Goal: Information Seeking & Learning: Find specific page/section

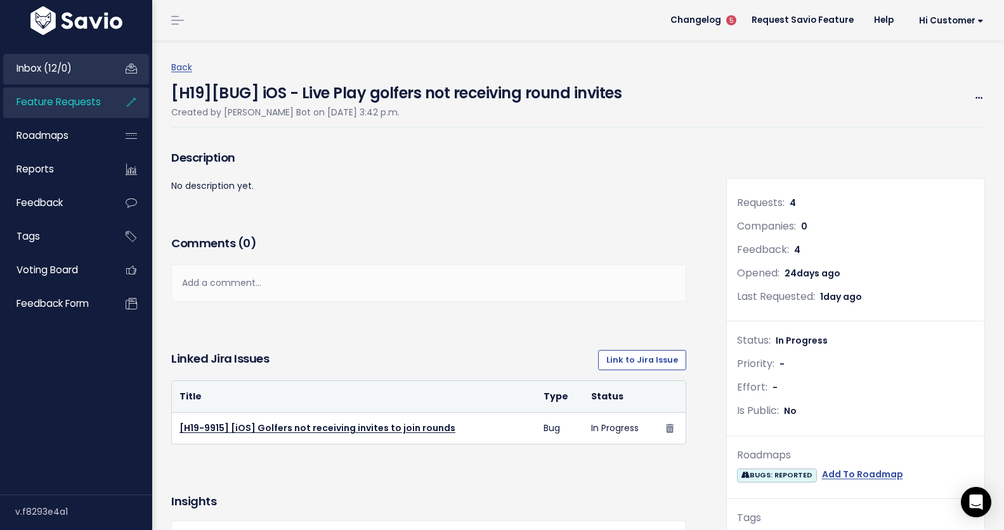
scroll to position [71, 0]
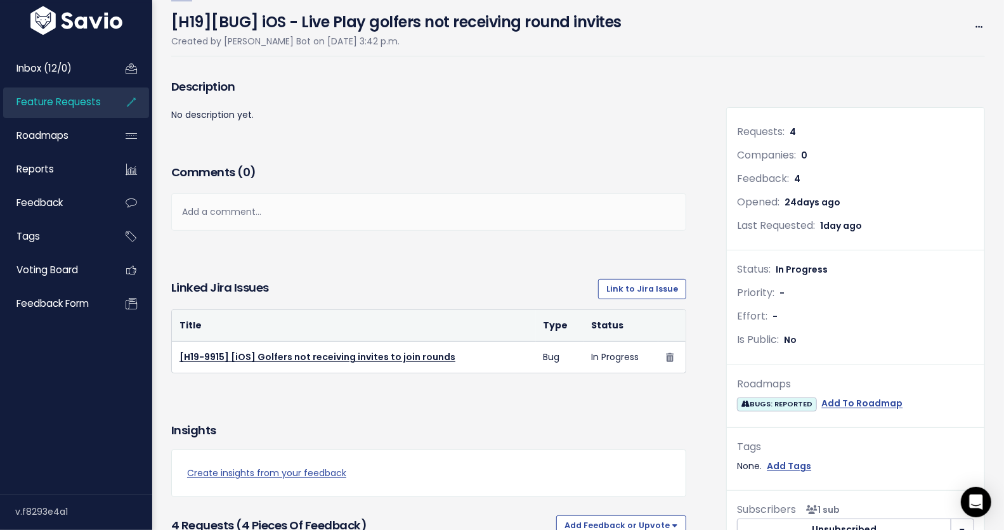
click at [65, 104] on span "Feature Requests" at bounding box center [58, 101] width 84 height 13
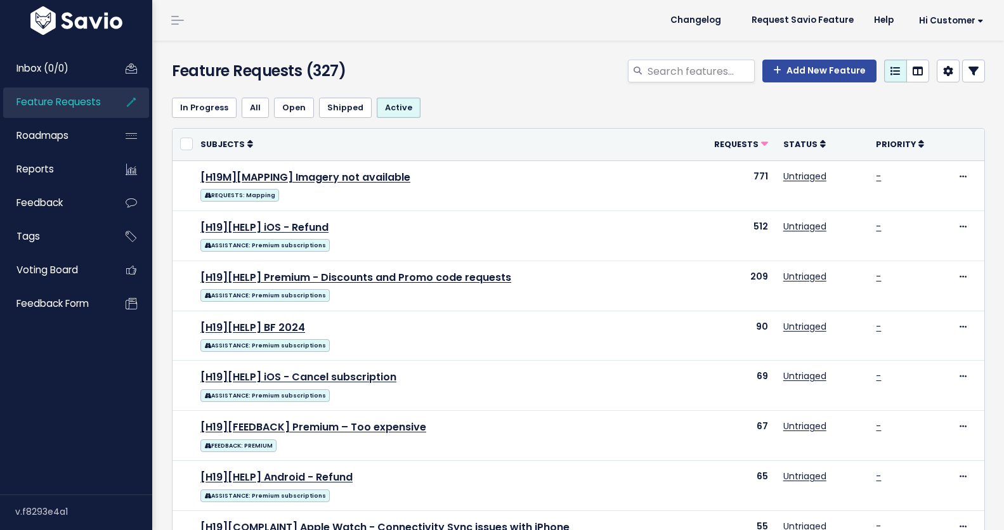
select select
click at [968, 70] on icon at bounding box center [973, 71] width 10 height 10
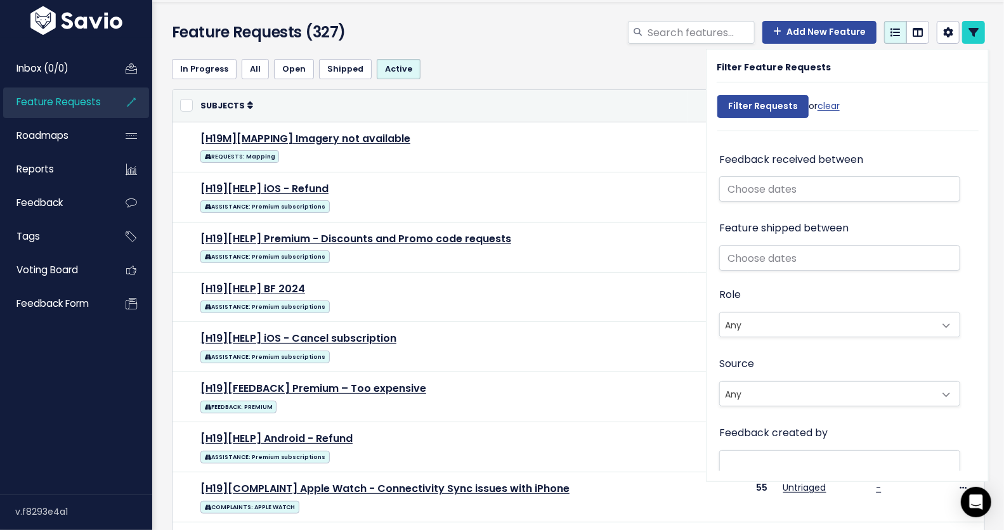
scroll to position [799, 0]
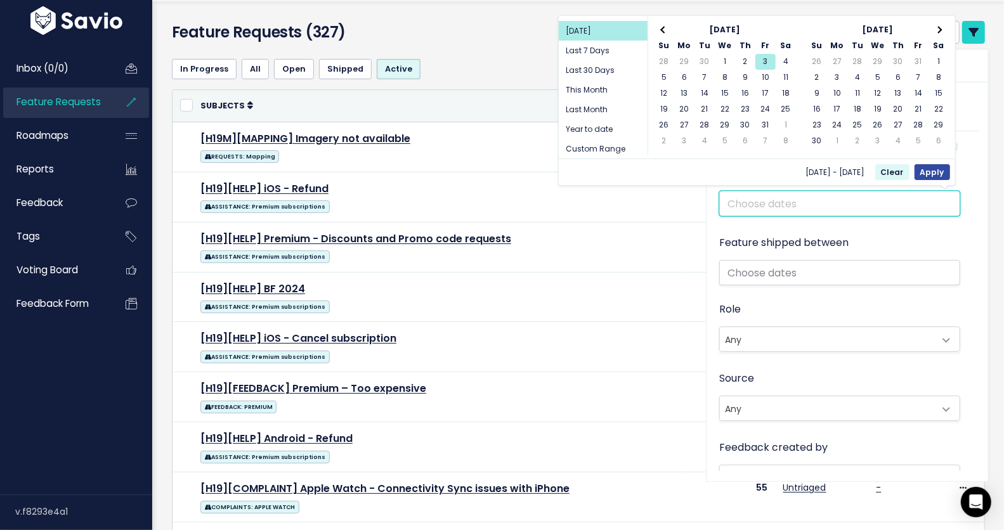
click at [745, 211] on input "text" at bounding box center [839, 203] width 241 height 25
click at [670, 28] on th at bounding box center [664, 30] width 20 height 16
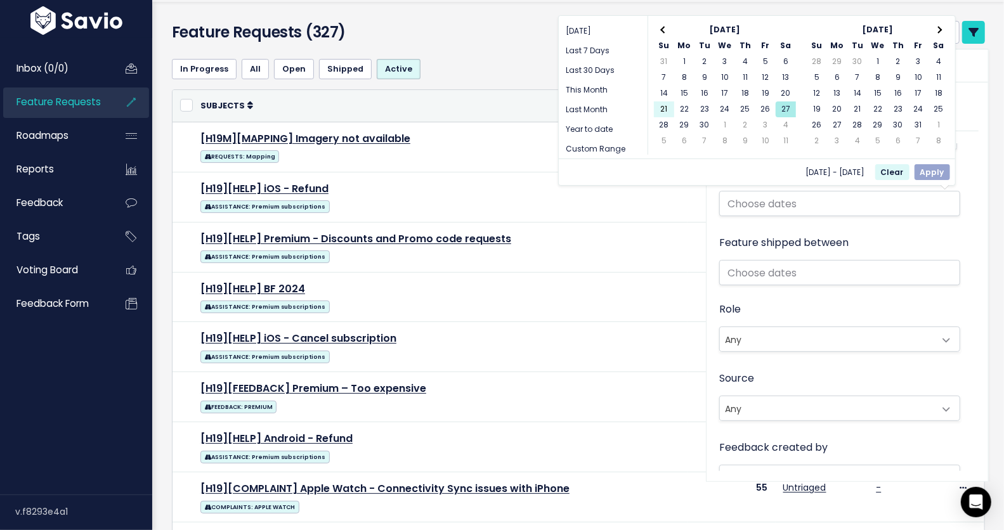
click at [649, 107] on div "Sep 2025 Su Mo Tu We Th Fr Sa 31 1 2 3 4 5 6 7 8 9 10 11 12 13 14 15 16 17 18 1…" at bounding box center [725, 85] width 154 height 139
click at [663, 20] on div "Sep 2025 Su Mo Tu We Th Fr Sa 31 1 2 3 4 5 6 7 8 9 10 11 12 13 14 15 16 17 18 1…" at bounding box center [725, 85] width 154 height 139
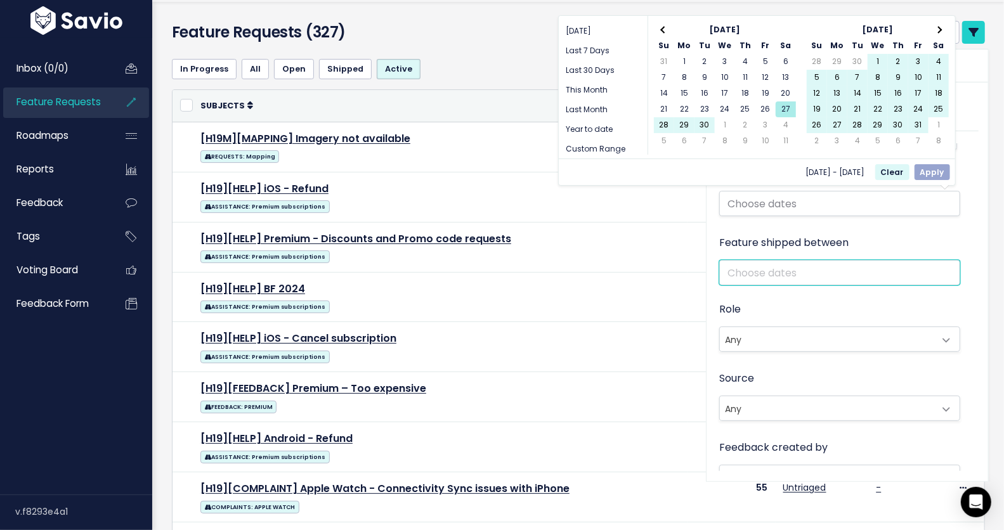
click at [891, 266] on input "text" at bounding box center [839, 272] width 241 height 25
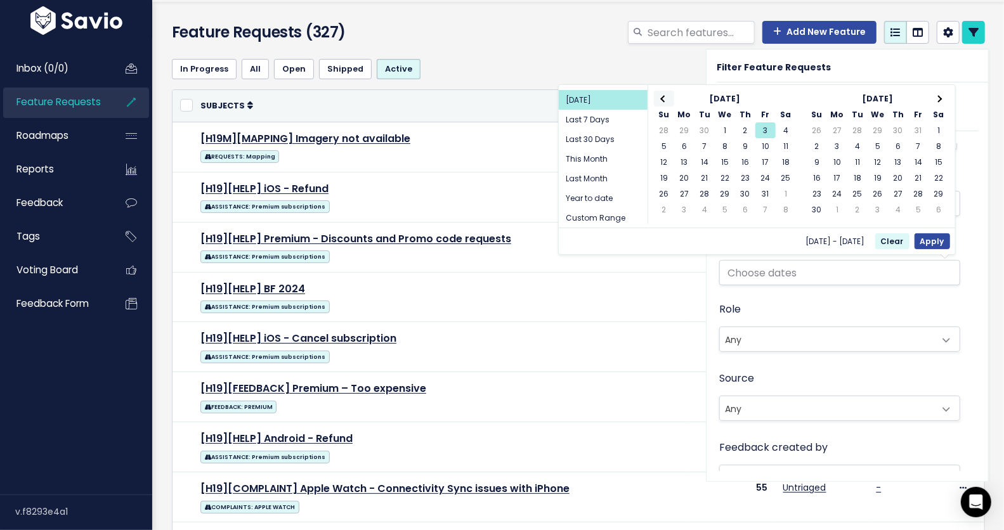
click at [665, 100] on span at bounding box center [663, 98] width 7 height 7
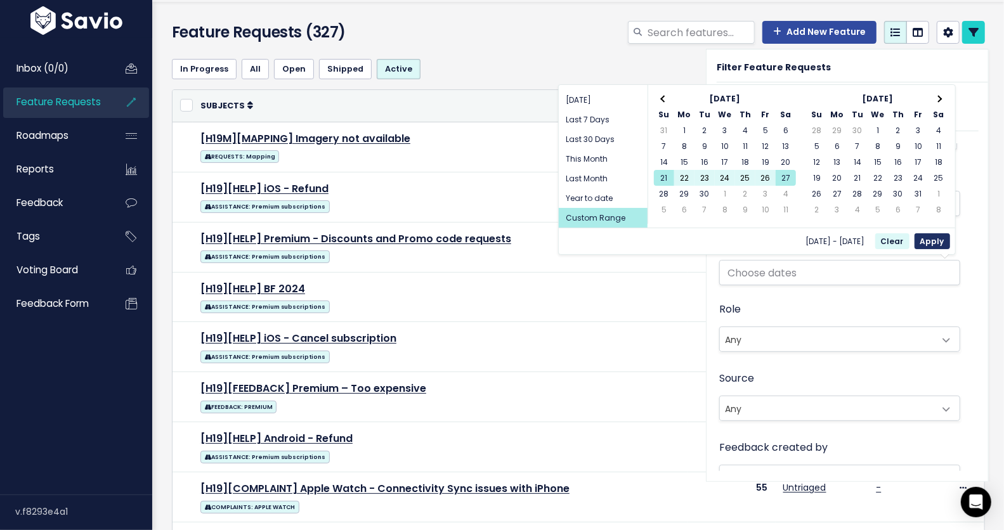
click at [938, 240] on button "Apply" at bounding box center [933, 241] width 36 height 16
type input "[DATE] - [DATE]"
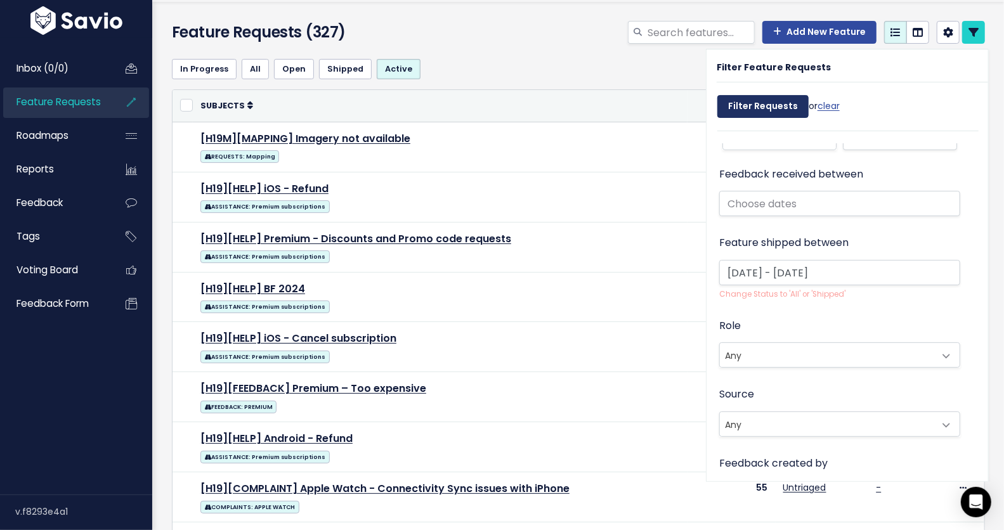
click at [755, 104] on input "Filter Requests" at bounding box center [762, 106] width 91 height 23
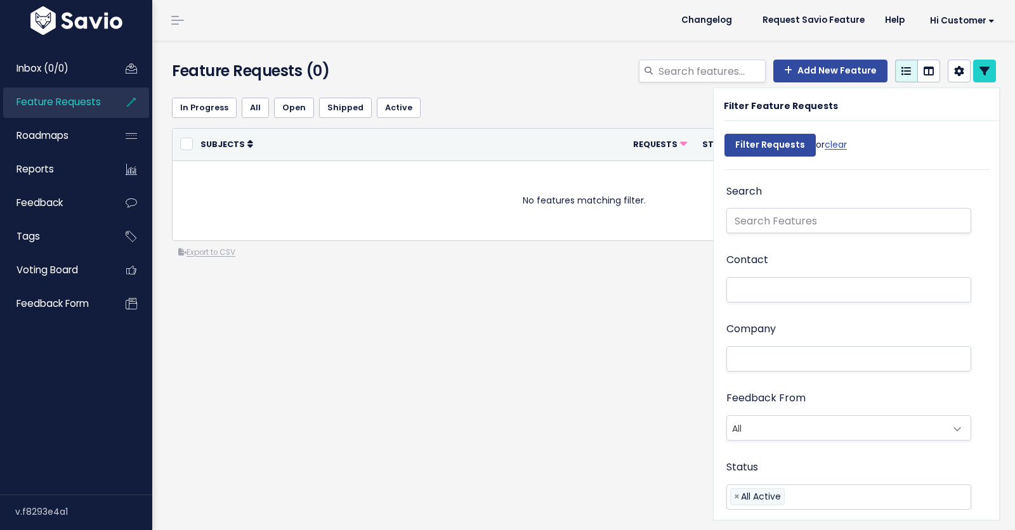
select select
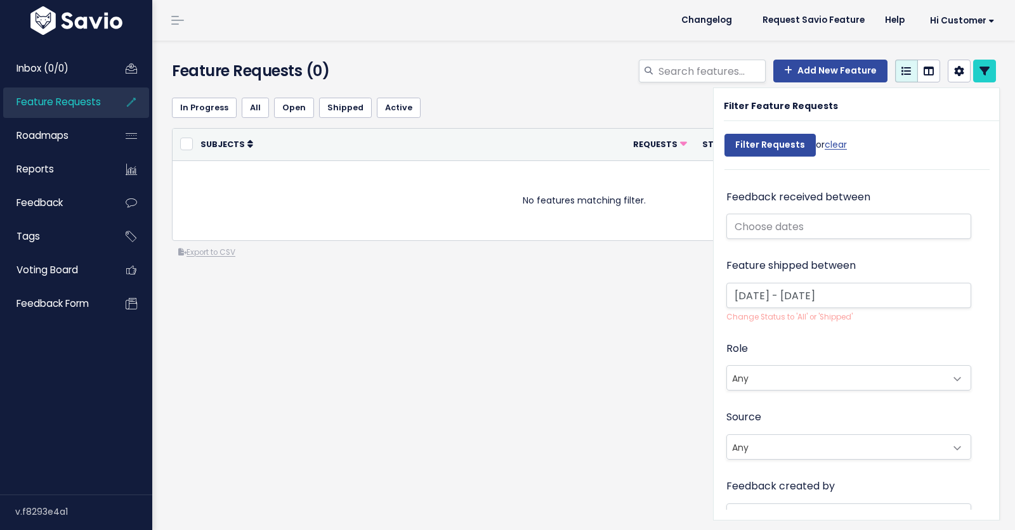
scroll to position [851, 0]
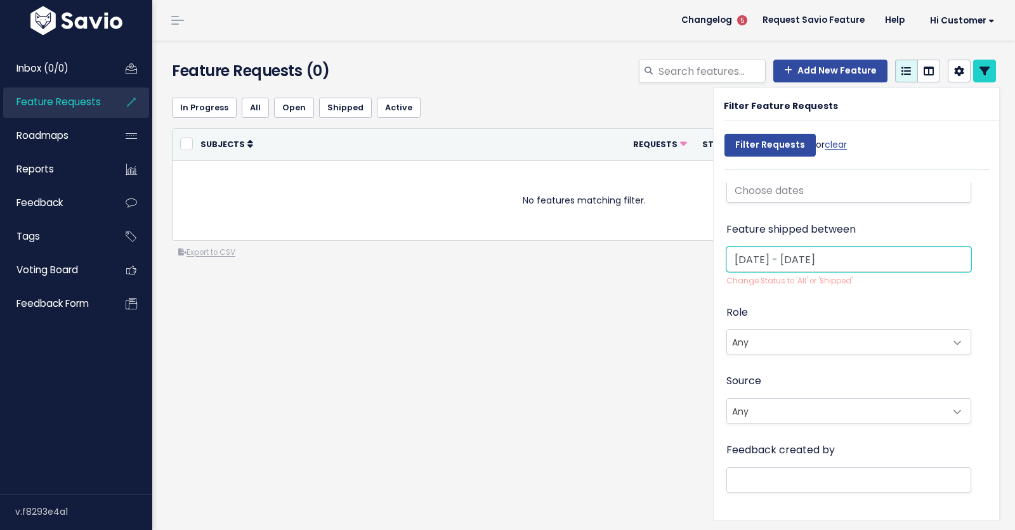
click at [805, 260] on input "[DATE] - [DATE]" at bounding box center [848, 259] width 245 height 25
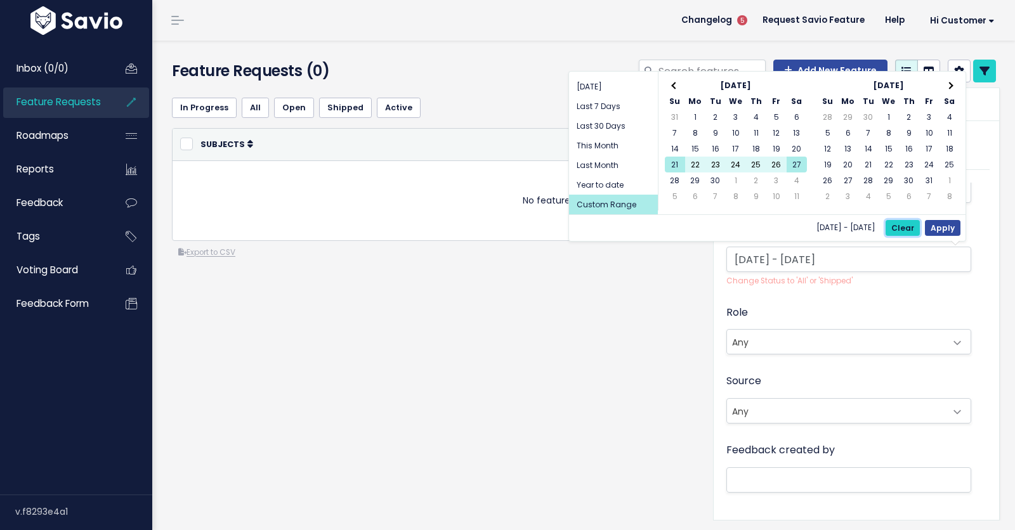
click at [909, 230] on button "Clear" at bounding box center [902, 228] width 34 height 16
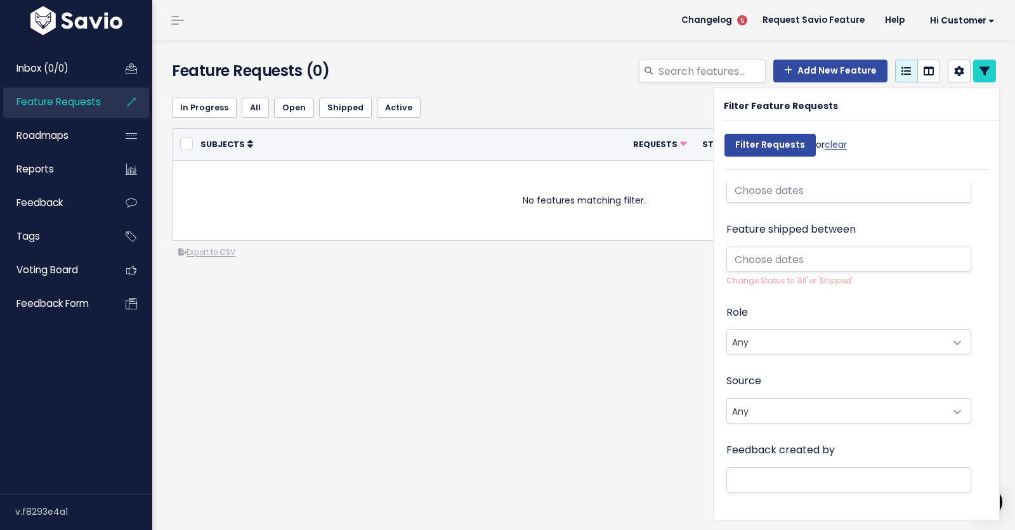
scroll to position [731, 0]
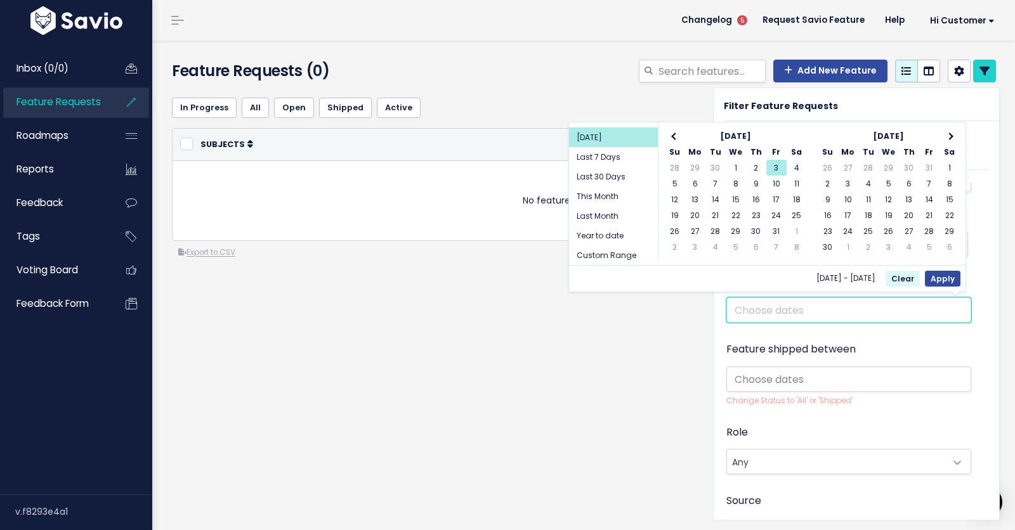
click at [778, 308] on input "text" at bounding box center [848, 309] width 245 height 25
click at [679, 134] on th at bounding box center [675, 136] width 20 height 16
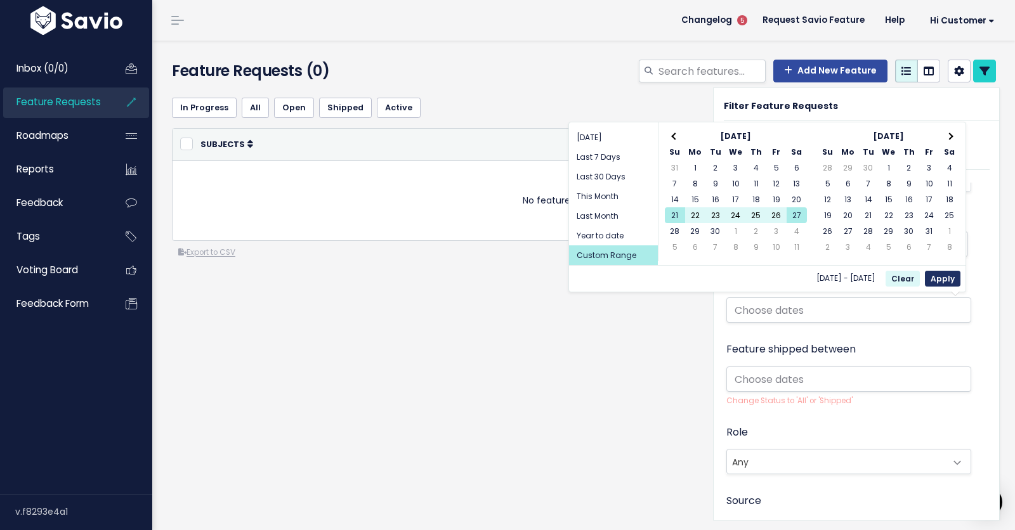
click at [943, 275] on button "Apply" at bounding box center [943, 279] width 36 height 16
type input "[DATE] - [DATE]"
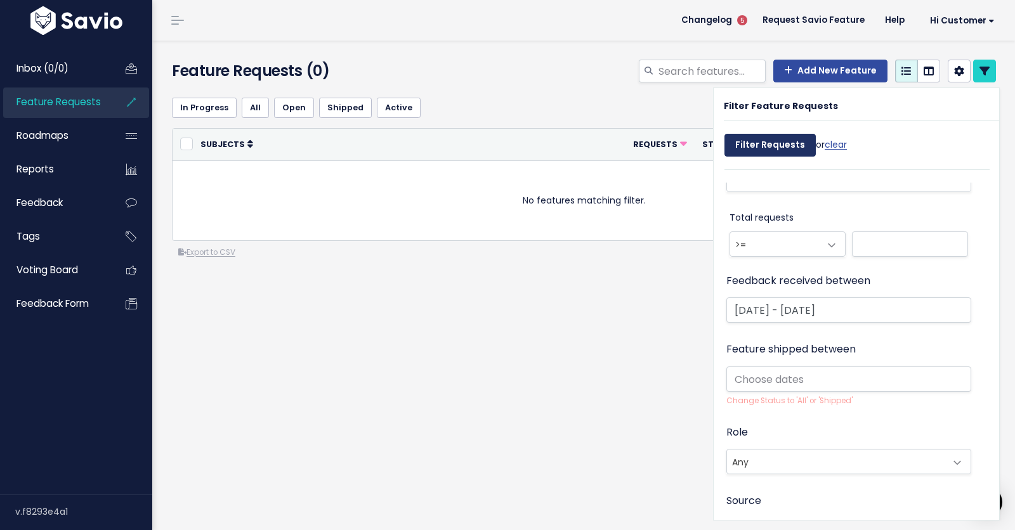
click at [752, 147] on input "Filter Requests" at bounding box center [769, 145] width 91 height 23
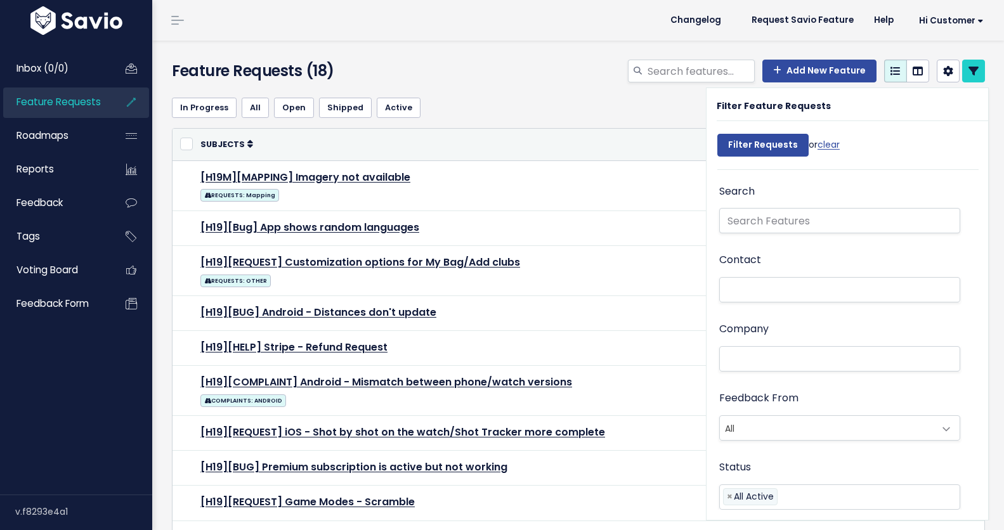
select select
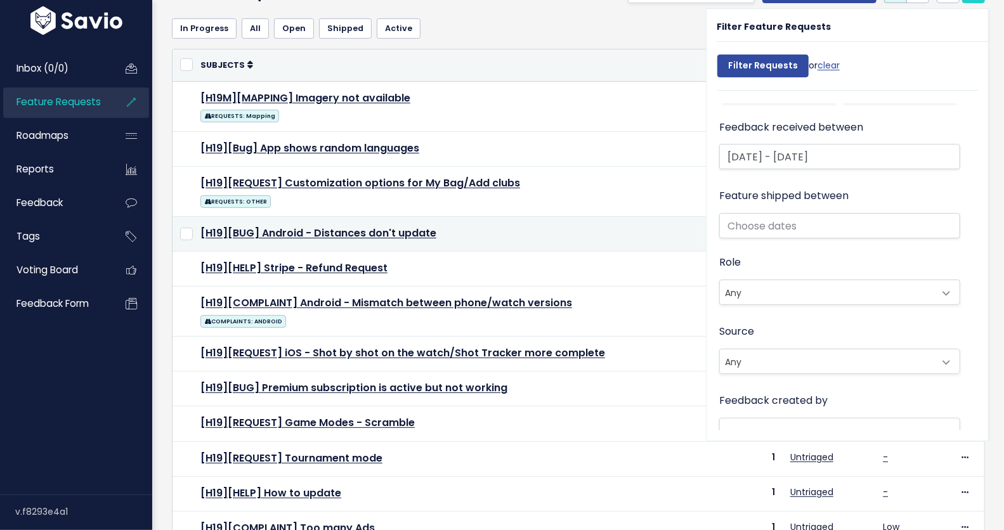
scroll to position [81, 0]
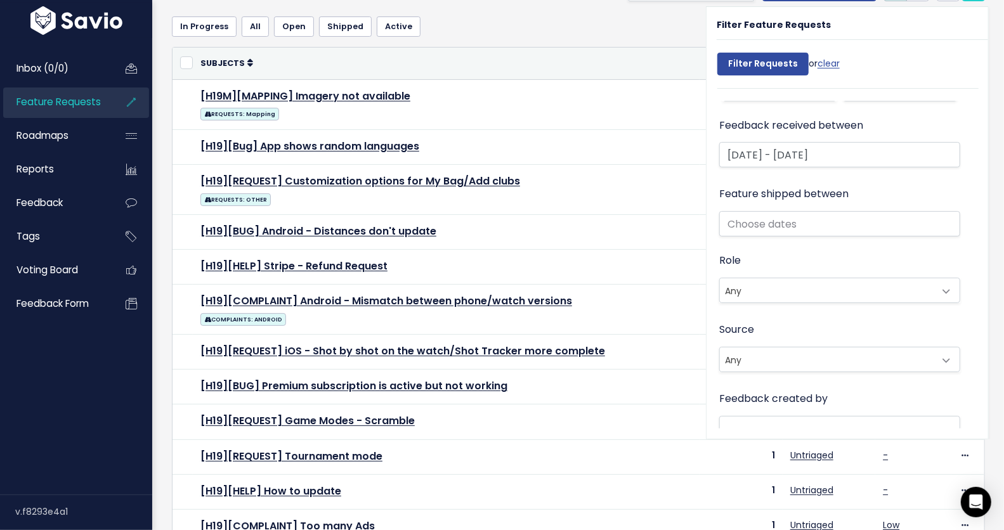
click at [592, 53] on th "Subjects" at bounding box center [446, 64] width 507 height 32
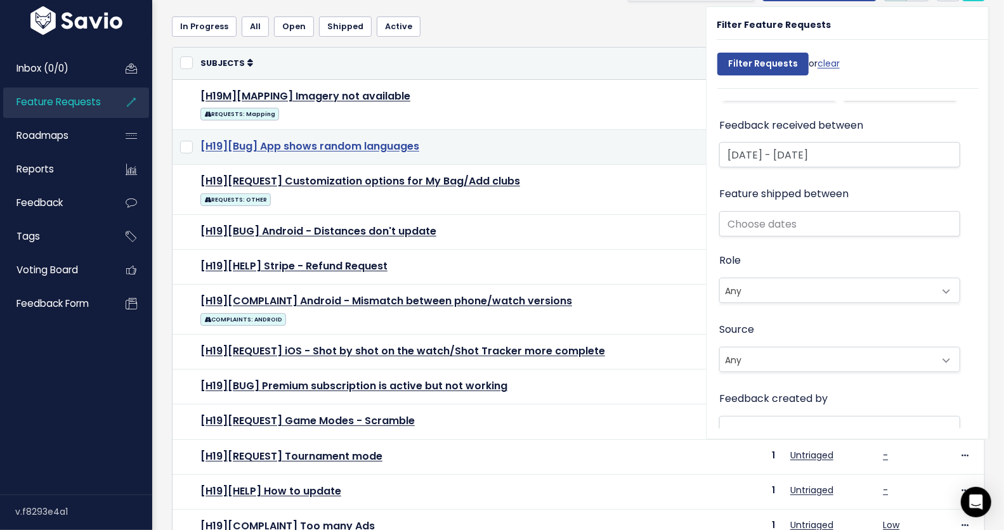
click at [364, 146] on link "[H19][Bug] App shows random languages" at bounding box center [309, 146] width 219 height 15
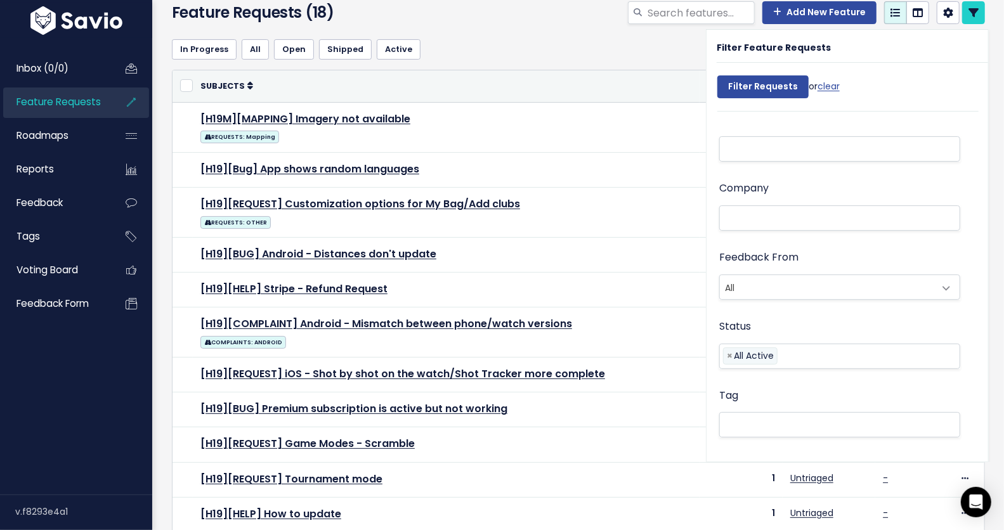
scroll to position [0, 0]
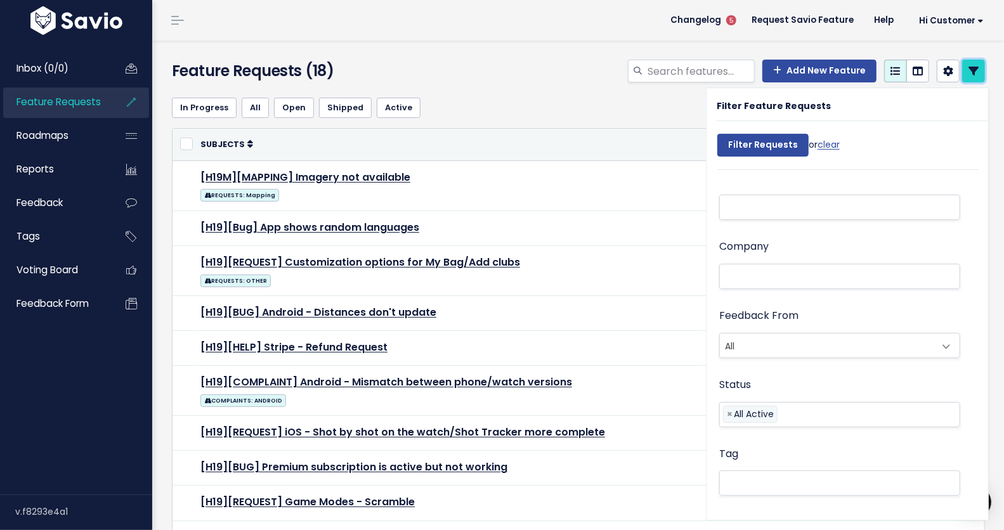
click at [968, 68] on link at bounding box center [973, 71] width 23 height 23
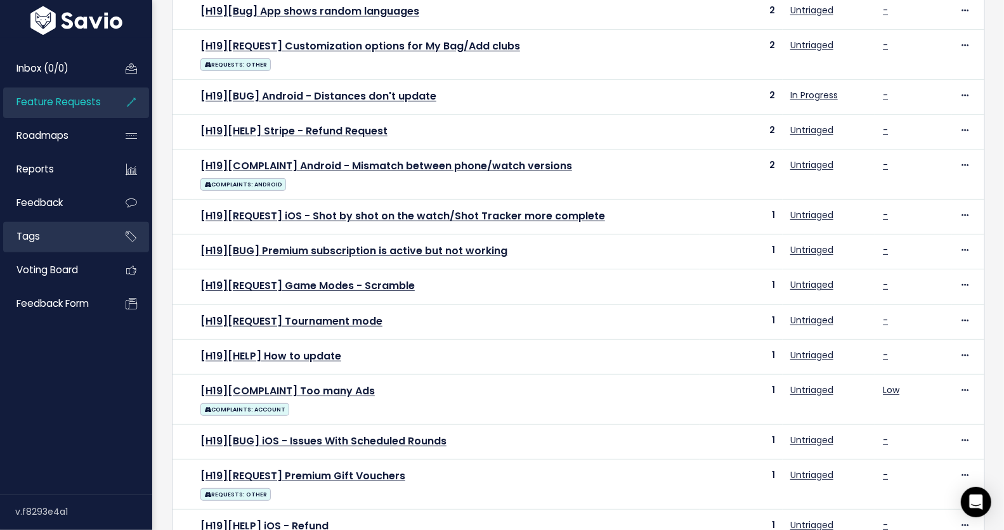
scroll to position [46, 0]
